Goal: Transaction & Acquisition: Purchase product/service

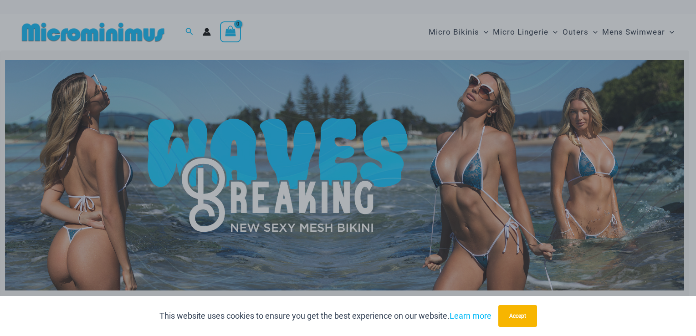
click at [516, 34] on div "“The Hottest Styles You’ve Never Seen” Exclusive Looks. Private Drops. Only Our…" at bounding box center [348, 168] width 696 height 336
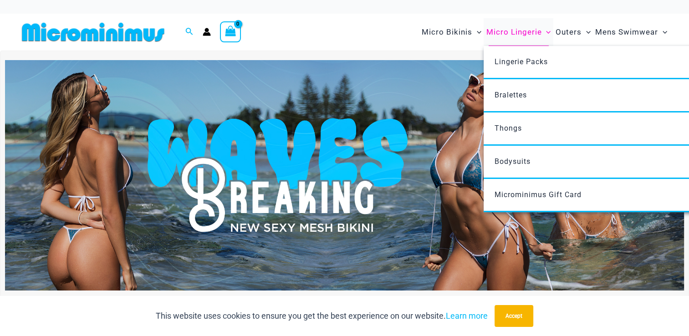
click at [535, 33] on span "Micro Lingerie" at bounding box center [514, 32] width 56 height 23
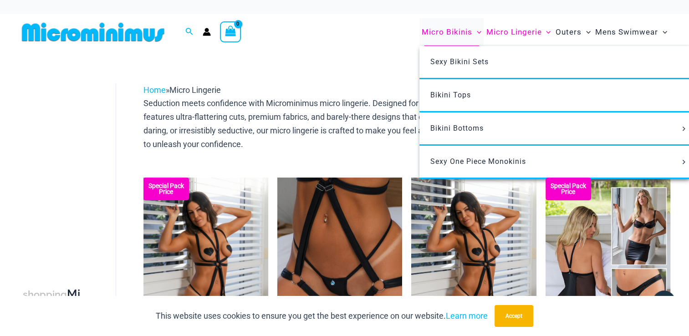
click at [466, 38] on span "Micro Bikinis" at bounding box center [447, 32] width 51 height 23
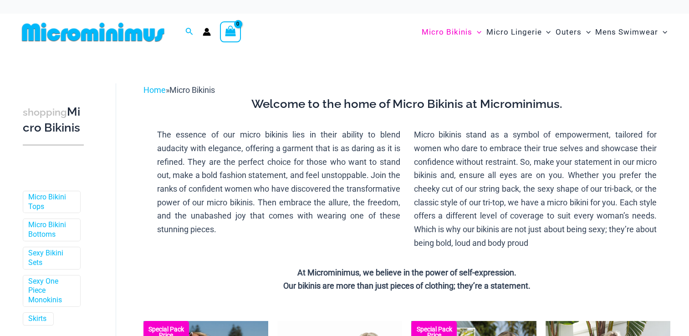
scroll to position [153, 0]
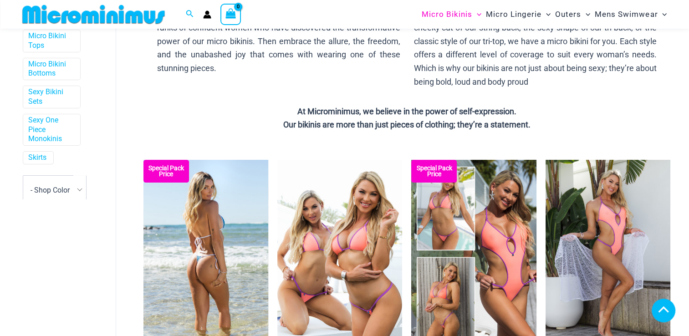
click at [195, 193] on img at bounding box center [206, 253] width 125 height 187
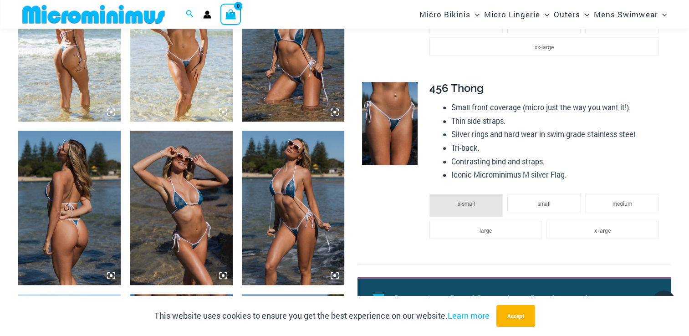
scroll to position [620, 0]
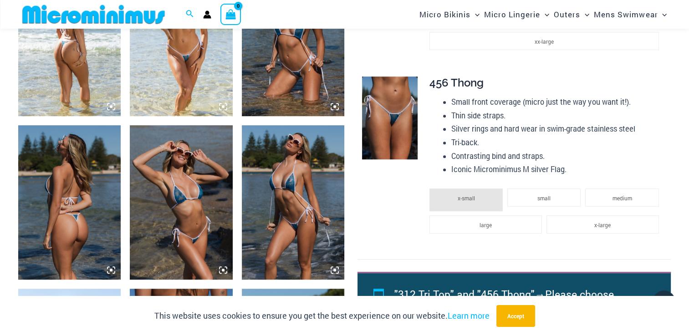
click at [168, 75] on img at bounding box center [181, 39] width 103 height 154
